Goal: Task Accomplishment & Management: Use online tool/utility

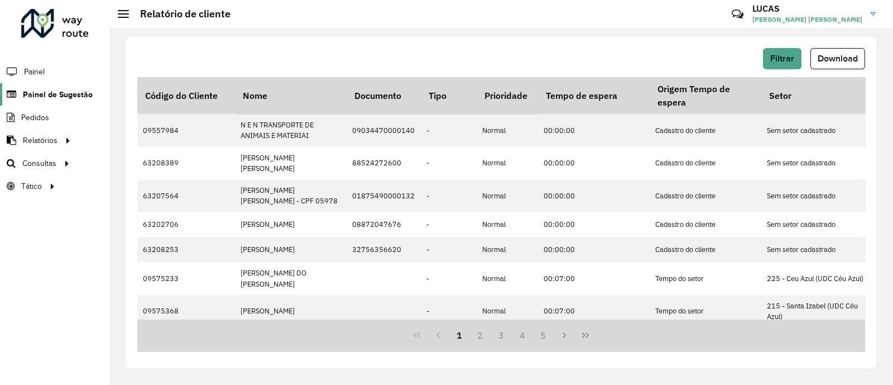
click at [47, 92] on span "Painel de Sugestão" at bounding box center [58, 95] width 70 height 12
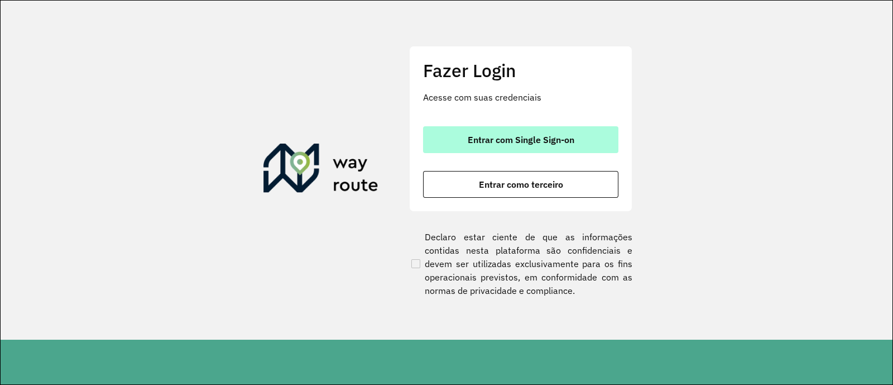
drag, startPoint x: 434, startPoint y: 137, endPoint x: 447, endPoint y: 130, distance: 14.5
click at [438, 132] on button "Entrar com Single Sign-on" at bounding box center [520, 139] width 195 height 27
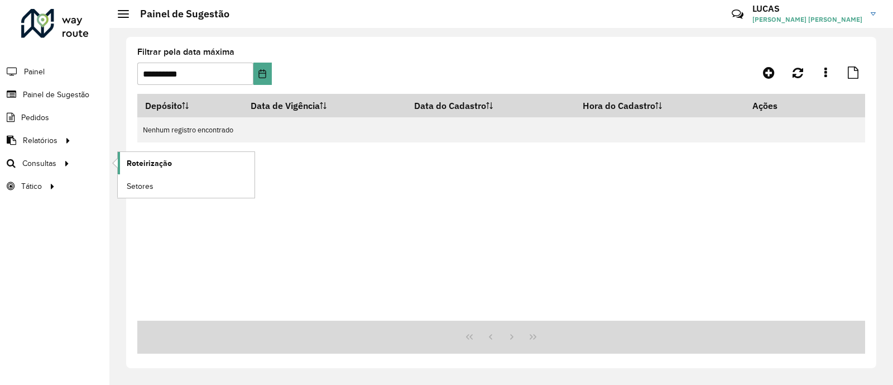
click at [154, 161] on span "Roteirização" at bounding box center [149, 163] width 45 height 12
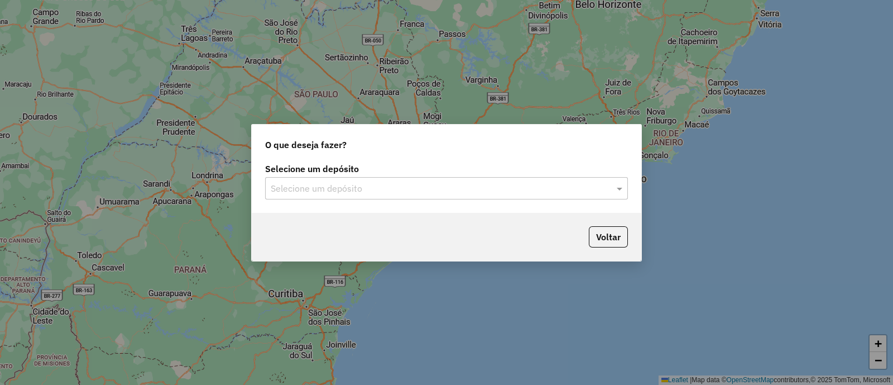
click at [362, 185] on input "text" at bounding box center [435, 188] width 329 height 13
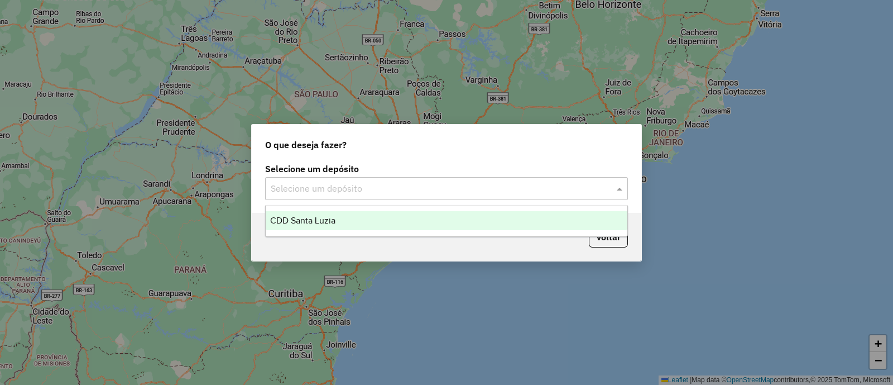
click at [346, 219] on div "CDD Santa Luzia" at bounding box center [447, 220] width 362 height 19
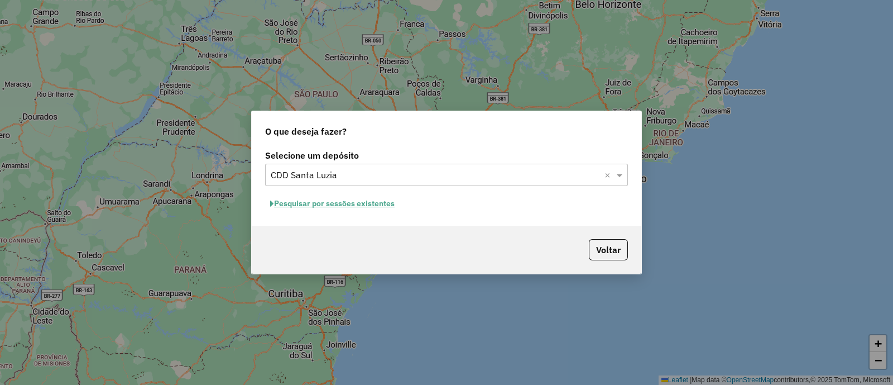
click at [369, 199] on button "Pesquisar por sessões existentes" at bounding box center [332, 203] width 135 height 17
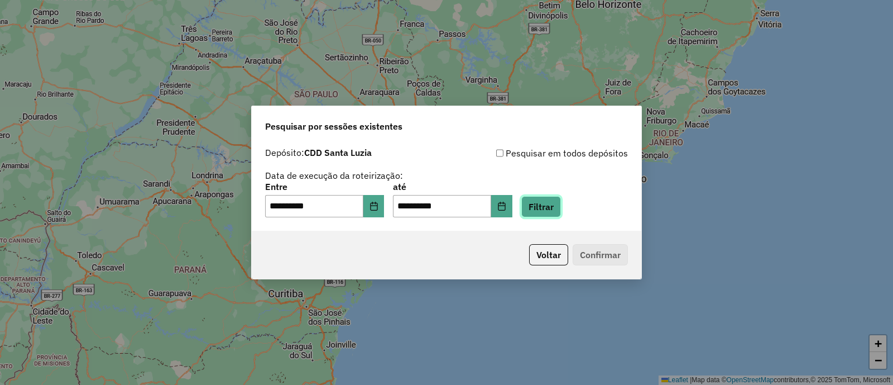
click at [558, 207] on button "Filtrar" at bounding box center [542, 206] width 40 height 21
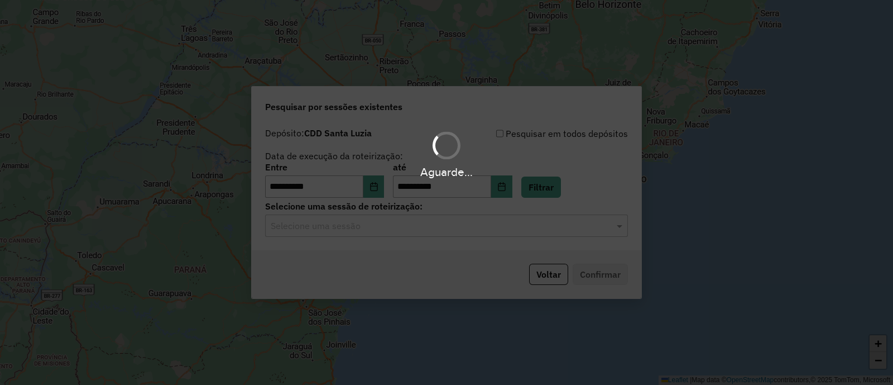
click at [382, 229] on hb-app "**********" at bounding box center [446, 192] width 893 height 385
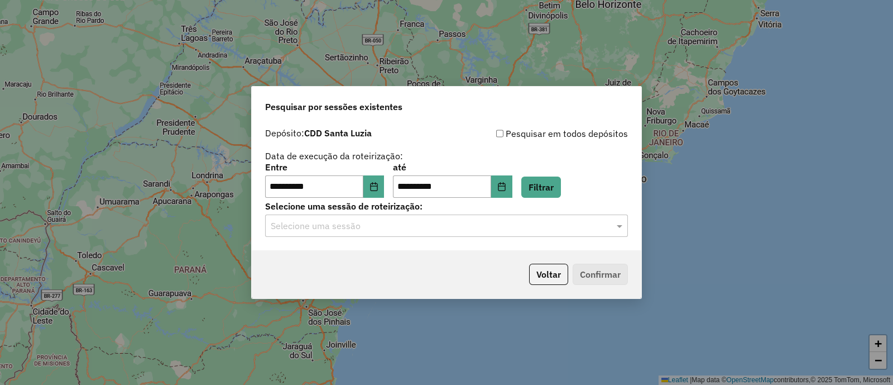
click at [382, 228] on input "text" at bounding box center [435, 225] width 329 height 13
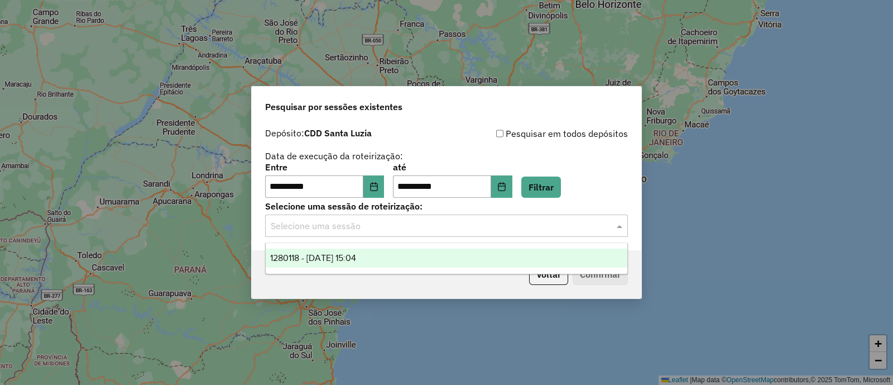
click at [360, 264] on div "1280118 - 22/09/2025 15:04" at bounding box center [447, 257] width 362 height 19
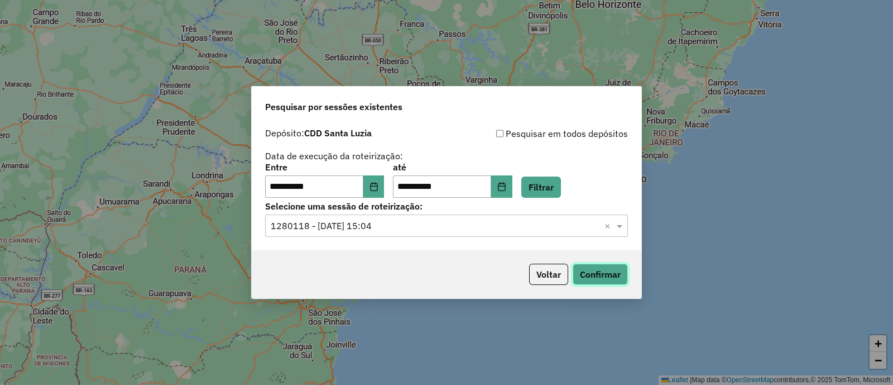
click at [591, 277] on button "Confirmar" at bounding box center [600, 274] width 55 height 21
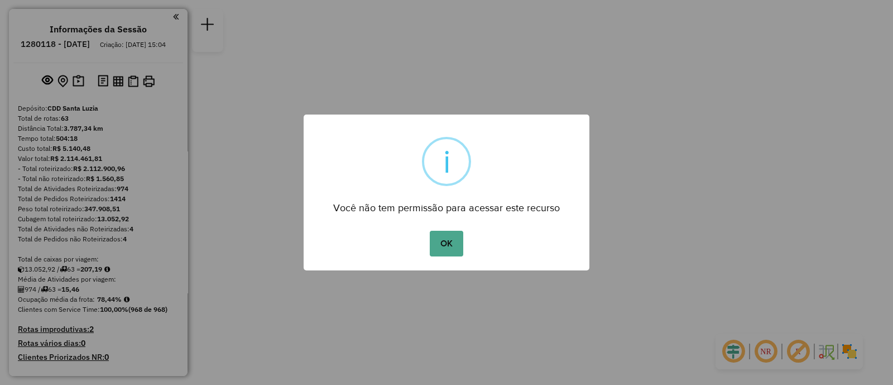
drag, startPoint x: 453, startPoint y: 241, endPoint x: 456, endPoint y: 235, distance: 6.5
click at [455, 240] on button "OK" at bounding box center [446, 244] width 33 height 26
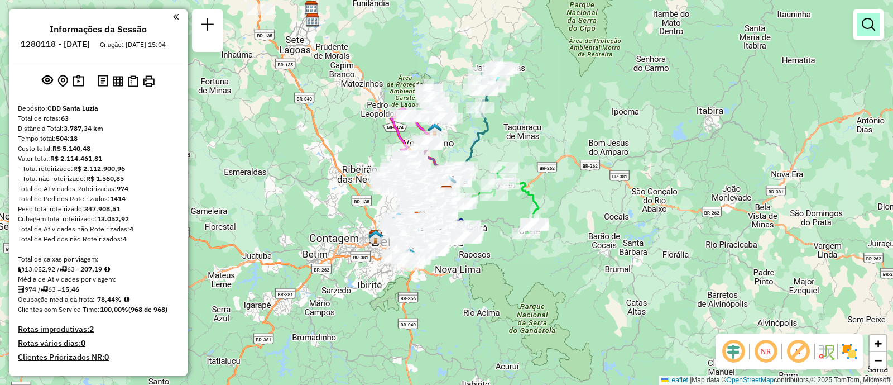
click at [869, 32] on link at bounding box center [869, 24] width 22 height 22
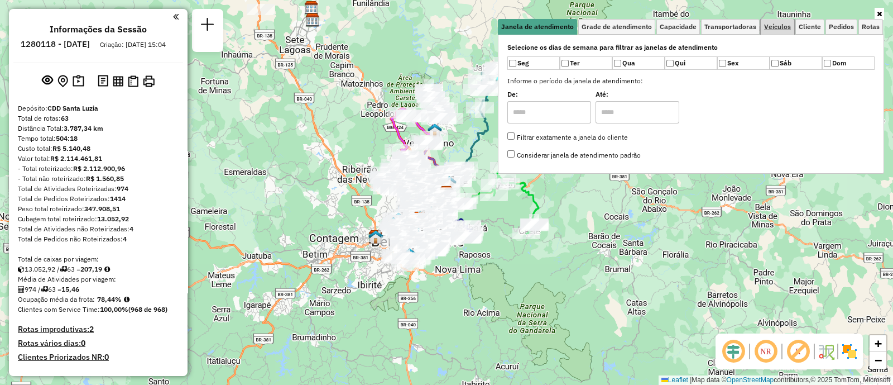
click at [776, 31] on link "Veículos" at bounding box center [778, 27] width 34 height 16
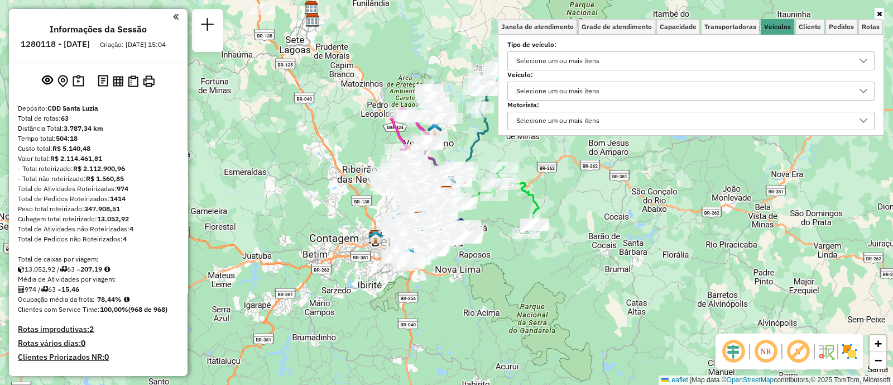
click at [563, 87] on div "Selecione um ou mais itens" at bounding box center [558, 91] width 91 height 18
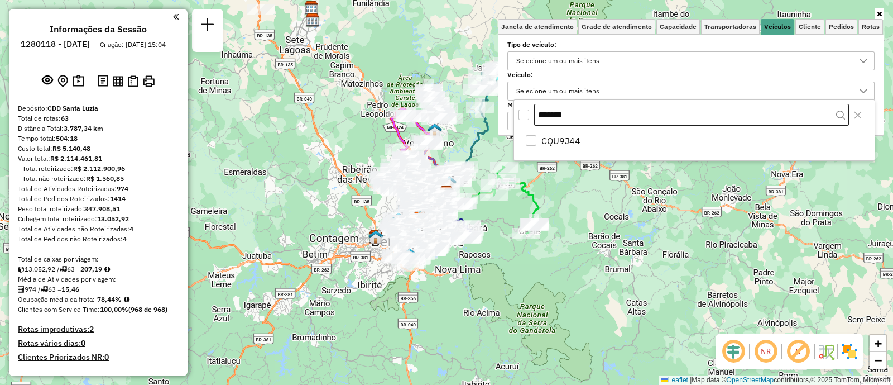
scroll to position [6, 38]
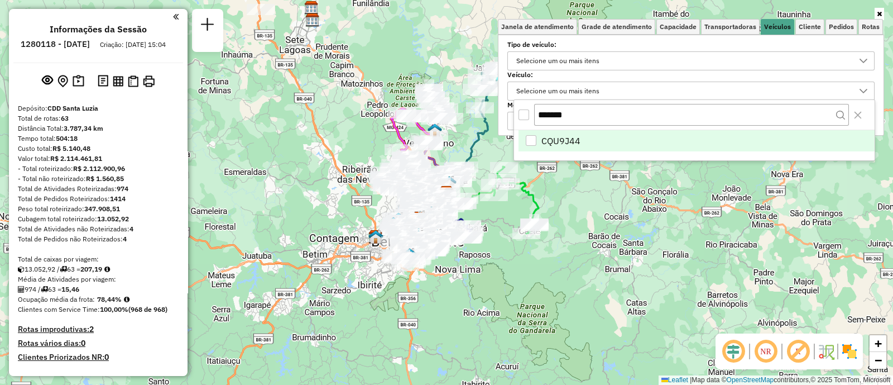
type input "*******"
click at [550, 135] on span "CQU9J44" at bounding box center [561, 140] width 39 height 13
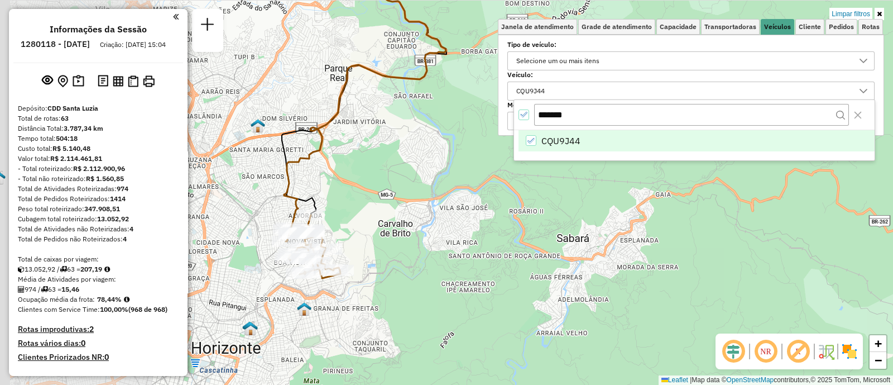
drag, startPoint x: 289, startPoint y: 236, endPoint x: 437, endPoint y: 268, distance: 151.4
click at [453, 275] on div "Limpar filtros Janela de atendimento Grade de atendimento Capacidade Transporta…" at bounding box center [446, 192] width 893 height 385
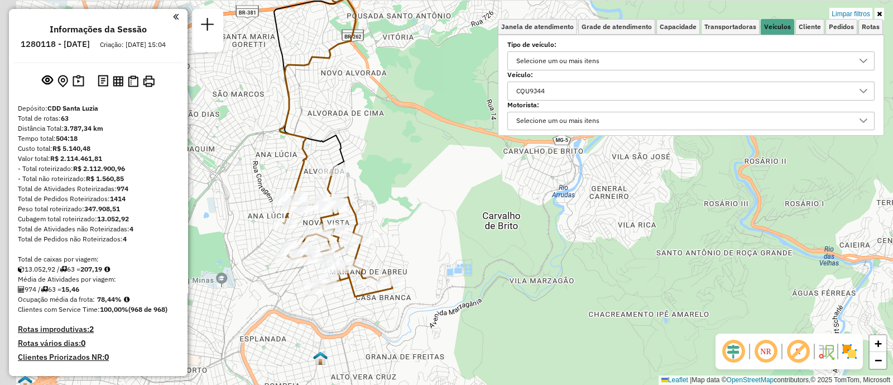
drag, startPoint x: 388, startPoint y: 264, endPoint x: 417, endPoint y: 265, distance: 29.1
click at [417, 265] on div "Limpar filtros Janela de atendimento Grade de atendimento Capacidade Transporta…" at bounding box center [446, 192] width 893 height 385
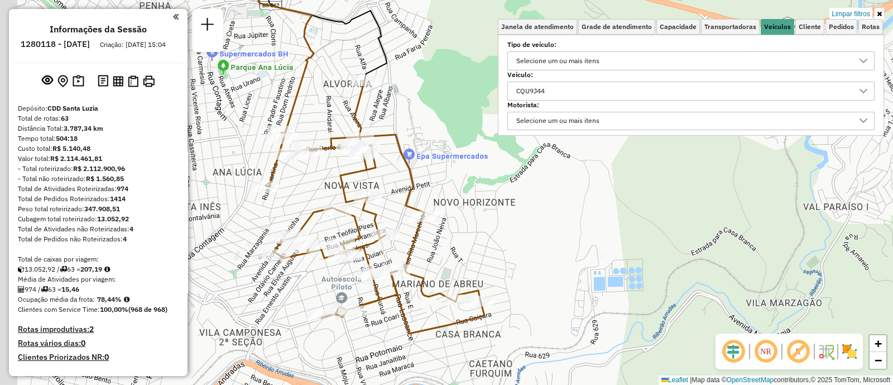
drag, startPoint x: 447, startPoint y: 255, endPoint x: 568, endPoint y: 252, distance: 120.6
click at [568, 252] on div "Limpar filtros Janela de atendimento Grade de atendimento Capacidade Transporta…" at bounding box center [446, 192] width 893 height 385
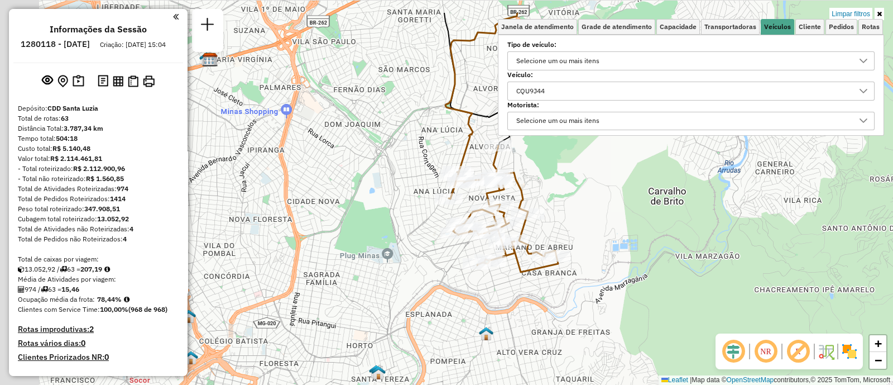
drag, startPoint x: 517, startPoint y: 238, endPoint x: 605, endPoint y: 253, distance: 89.5
click at [642, 289] on div "Limpar filtros Janela de atendimento Grade de atendimento Capacidade Transporta…" at bounding box center [446, 192] width 893 height 385
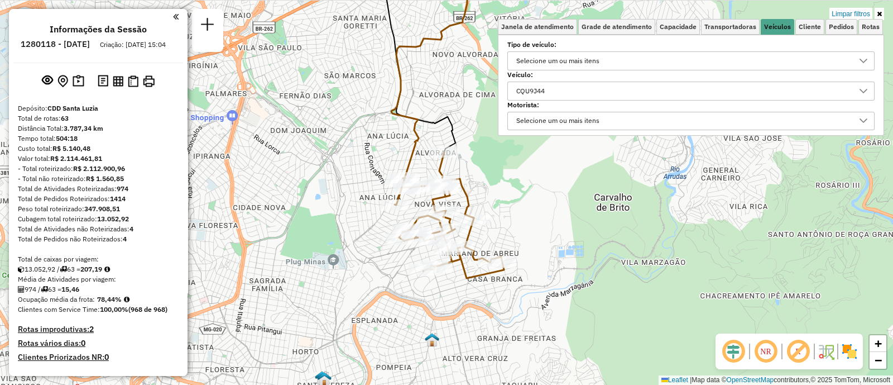
click at [565, 95] on div "CQU9J44" at bounding box center [683, 91] width 341 height 18
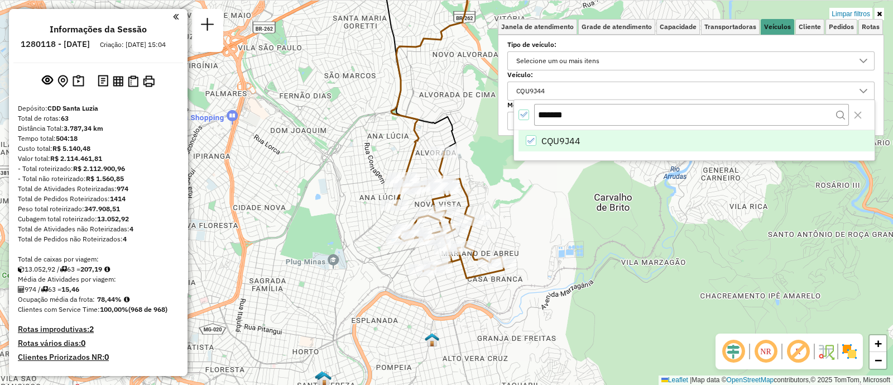
click at [533, 134] on li "CQU9J44" at bounding box center [697, 140] width 356 height 21
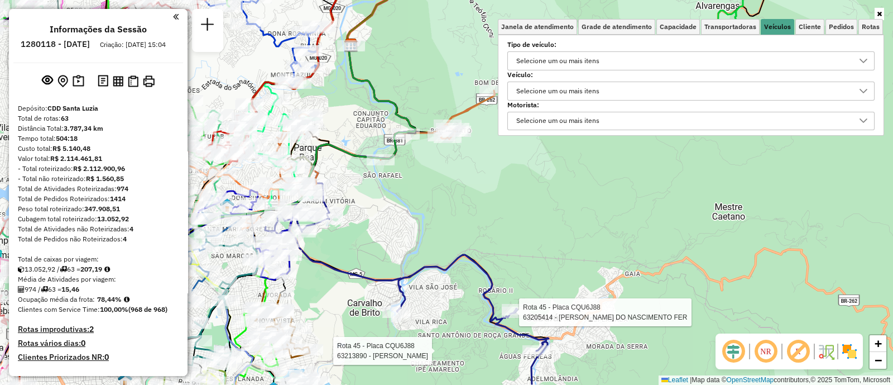
drag, startPoint x: 615, startPoint y: 228, endPoint x: 666, endPoint y: 207, distance: 55.1
click at [666, 207] on div "Rota 45 - Placa CQU6J88 63213890 - CLAUDINEIA APARECIDA DE ALMEIDA FERREIRA Rot…" at bounding box center [446, 192] width 893 height 385
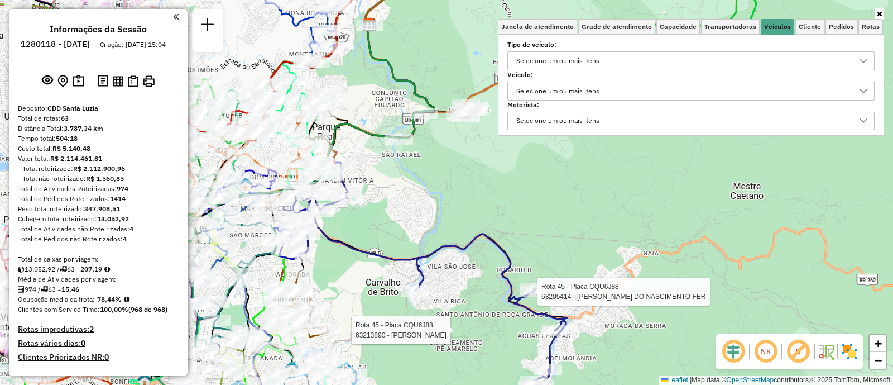
drag, startPoint x: 542, startPoint y: 212, endPoint x: 576, endPoint y: 181, distance: 46.2
click at [576, 181] on div "Rota 45 - Placa CQU6J88 63213890 - CLAUDINEIA APARECIDA DE ALMEIDA FERREIRA Rot…" at bounding box center [446, 192] width 893 height 385
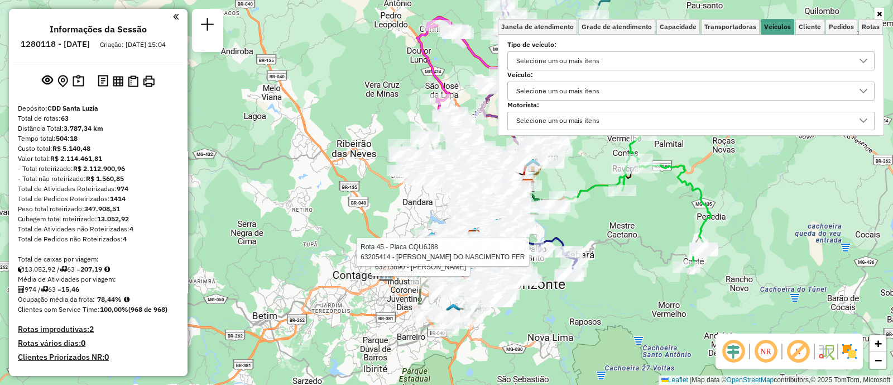
drag, startPoint x: 587, startPoint y: 205, endPoint x: 578, endPoint y: 233, distance: 29.0
click at [578, 233] on div "Rota 45 - Placa CQU6J88 63213890 - CLAUDINEIA APARECIDA DE ALMEIDA FERREIRA Rot…" at bounding box center [446, 192] width 893 height 385
